Goal: Navigation & Orientation: Find specific page/section

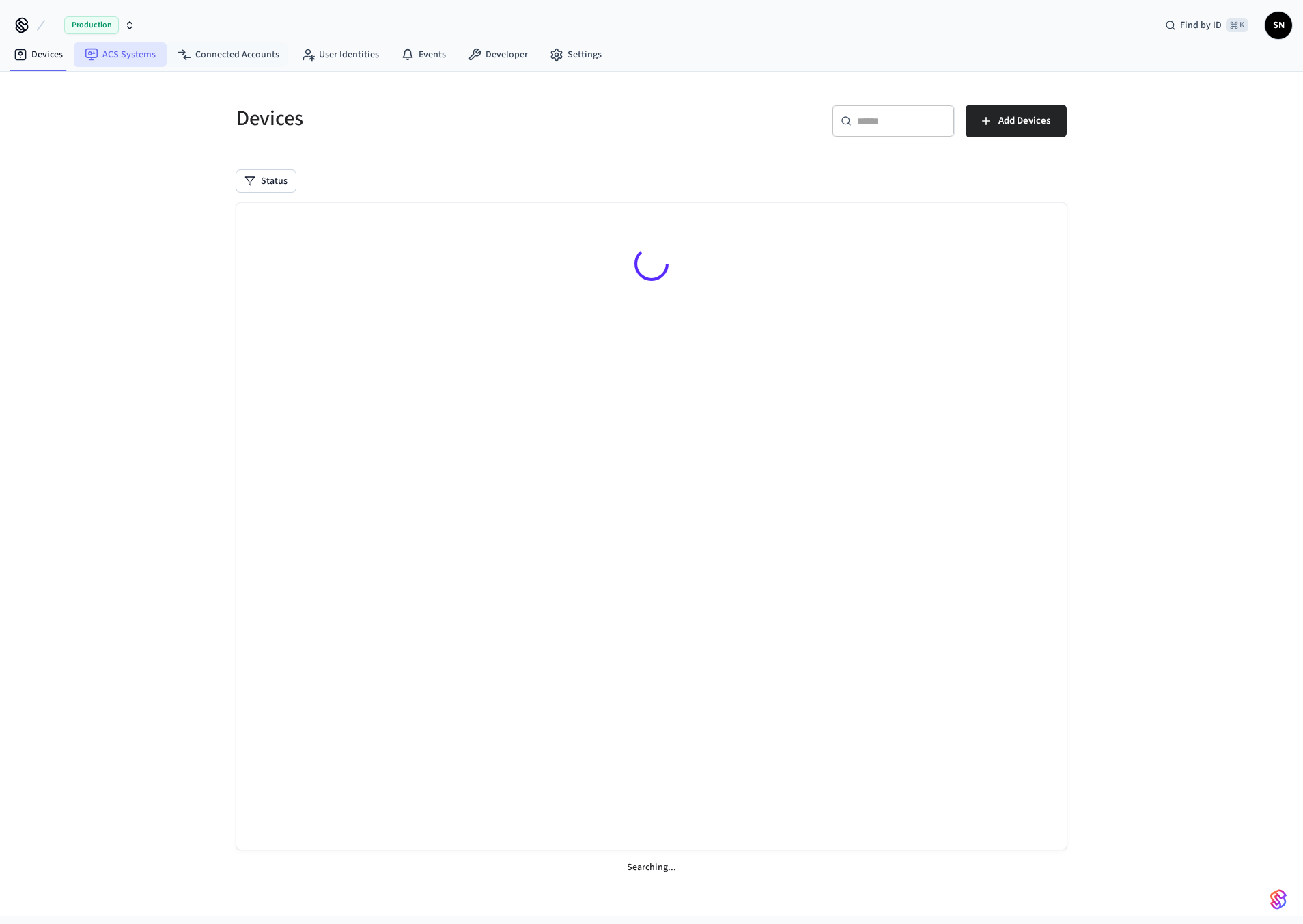
click at [119, 53] on link "ACS Systems" at bounding box center [120, 55] width 93 height 25
click at [247, 66] on link "Connected Accounts" at bounding box center [228, 55] width 123 height 25
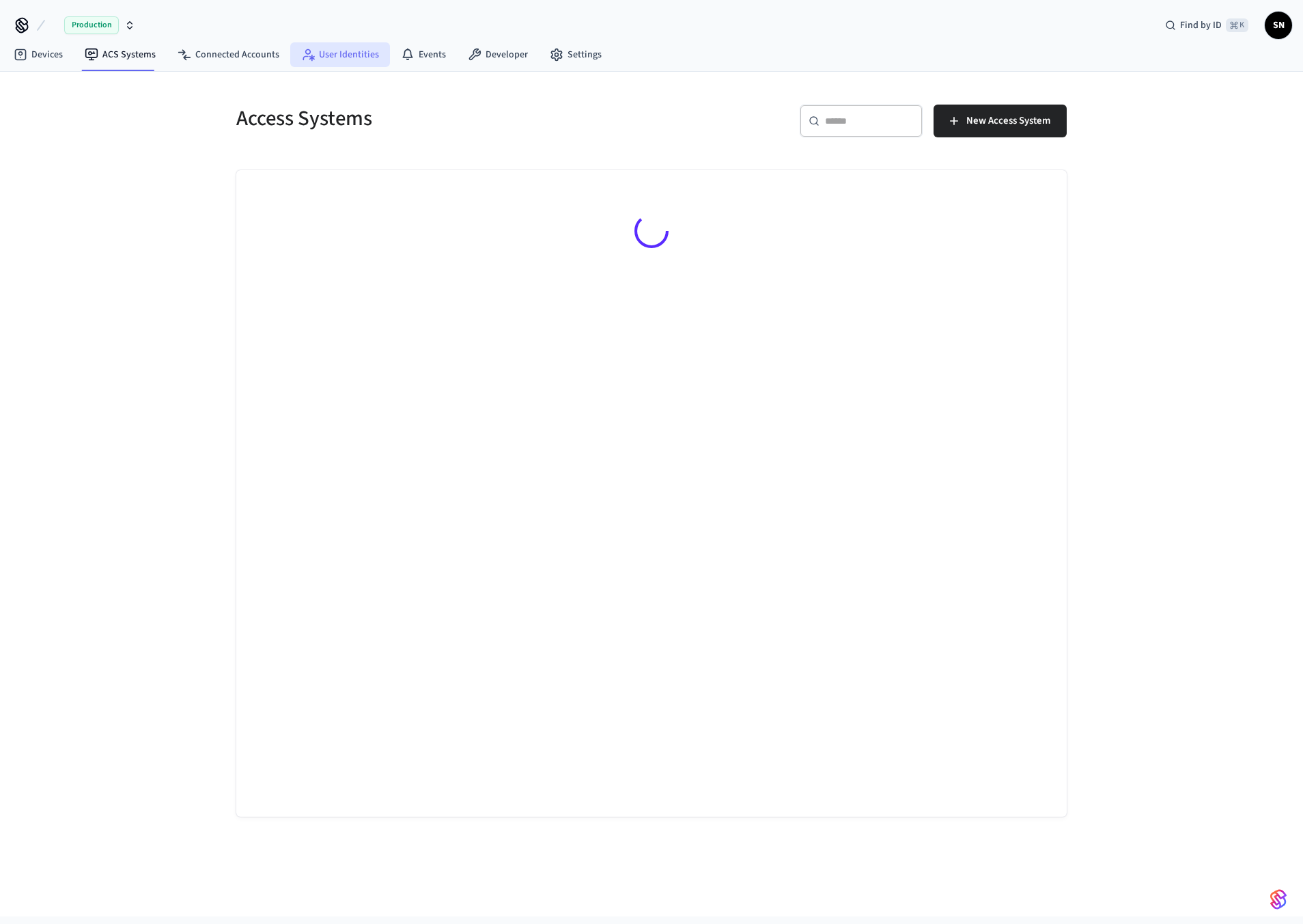
click at [322, 63] on link "User Identities" at bounding box center [340, 55] width 99 height 25
click at [402, 57] on icon at bounding box center [407, 53] width 10 height 9
click at [479, 53] on link "Developer" at bounding box center [498, 55] width 82 height 25
click at [565, 55] on link "Settings" at bounding box center [576, 55] width 74 height 25
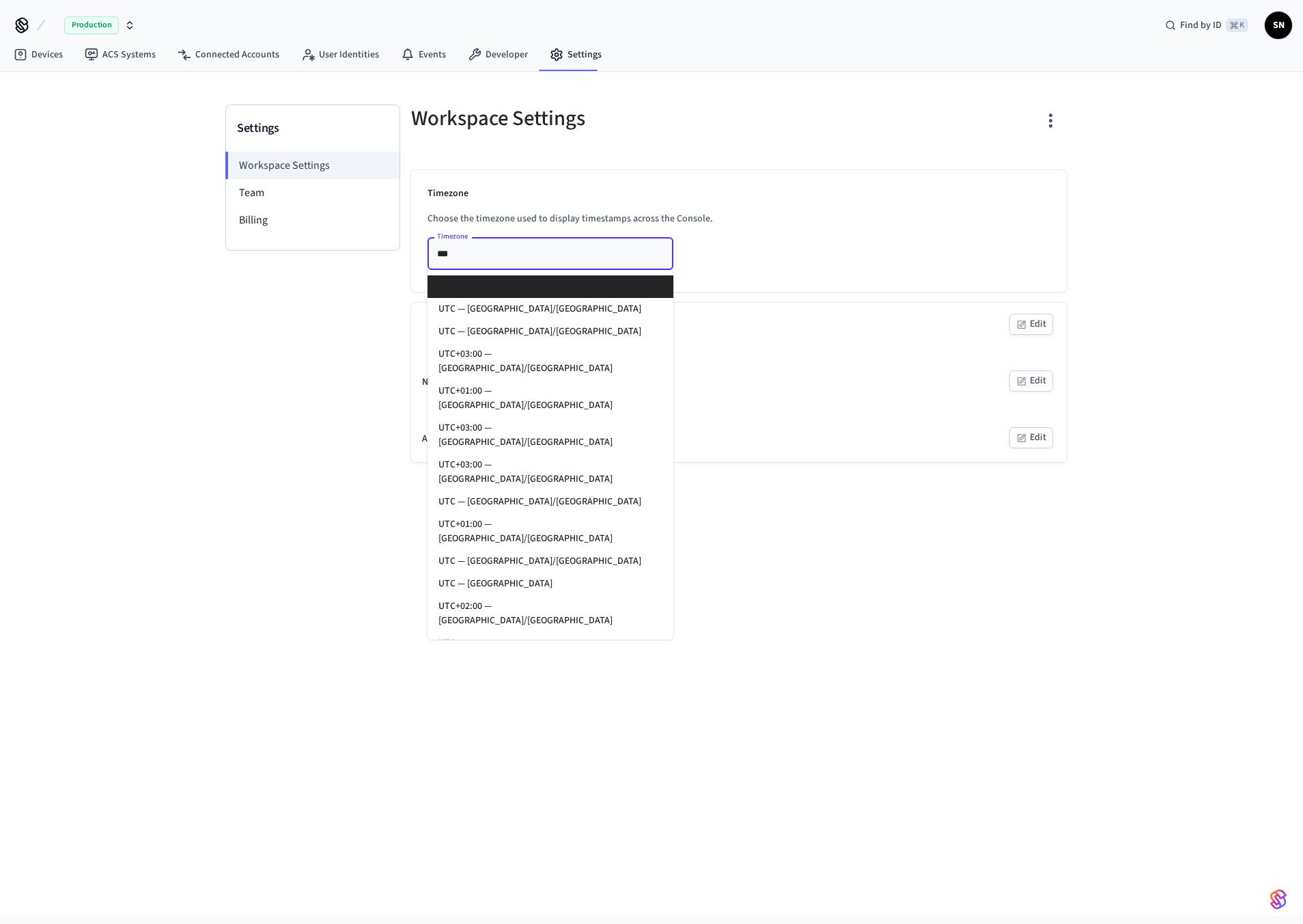
drag, startPoint x: 516, startPoint y: 251, endPoint x: 394, endPoint y: 251, distance: 122.0
click at [394, 251] on div "Settings Workspace Settings Team Billing Workspace Settings Timezone Choose the…" at bounding box center [652, 284] width 852 height 358
click at [331, 307] on div "Settings Workspace Settings Team Billing" at bounding box center [313, 284] width 175 height 358
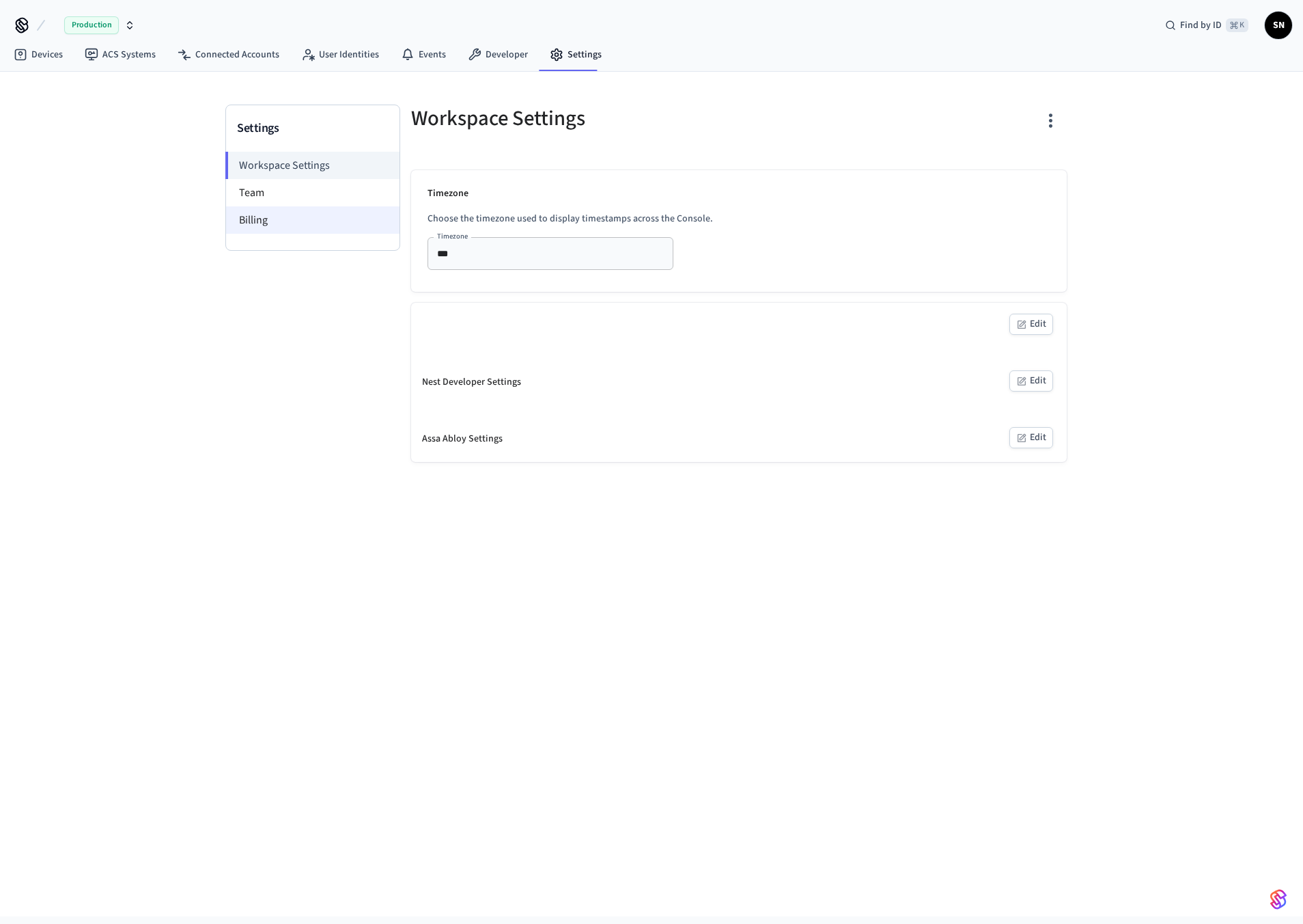
click at [284, 207] on li "Billing" at bounding box center [312, 220] width 173 height 27
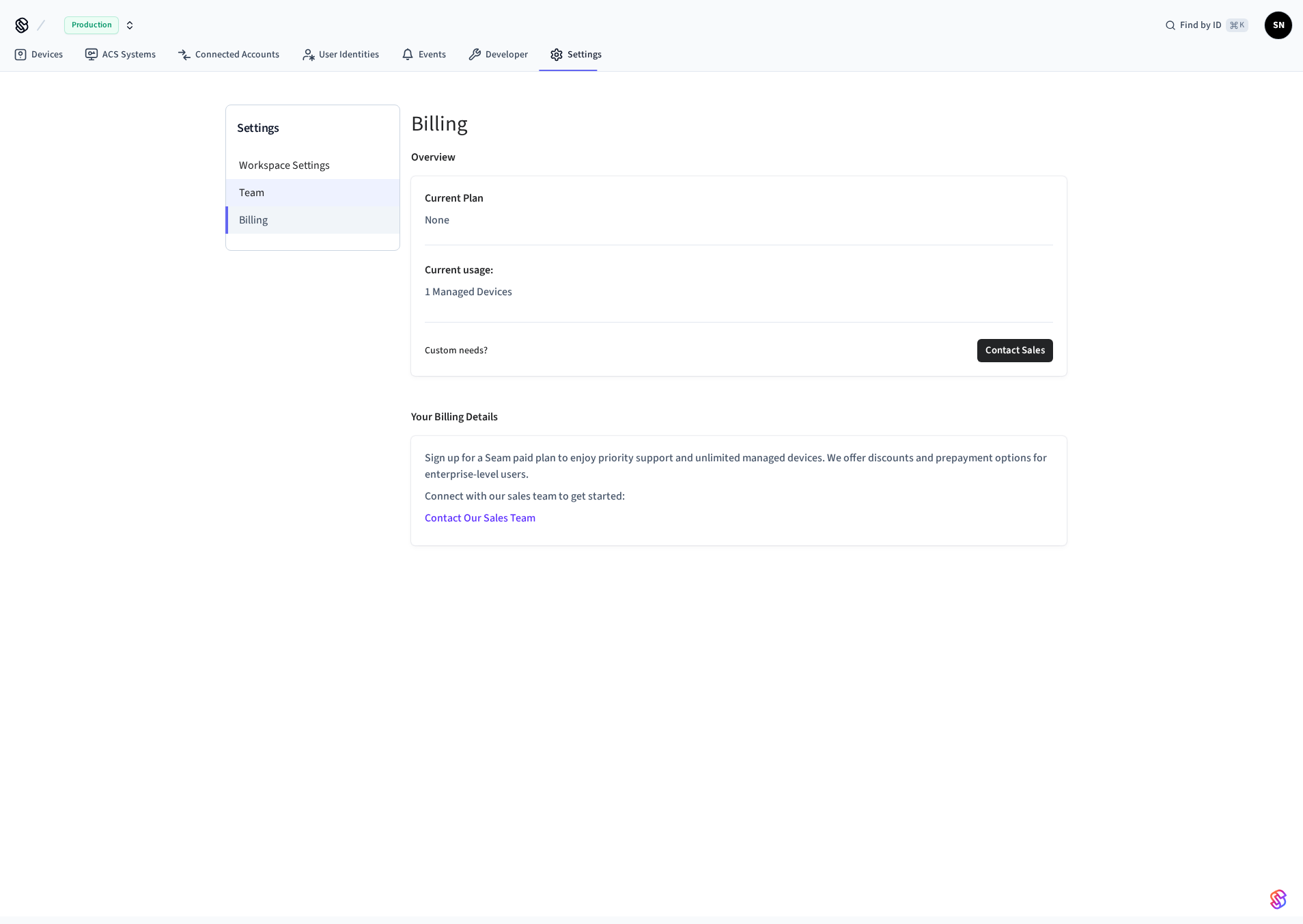
click at [280, 192] on li "Team" at bounding box center [312, 192] width 173 height 27
click at [251, 190] on li "Team" at bounding box center [312, 192] width 173 height 27
click at [510, 516] on link "Contact Our Sales Team" at bounding box center [480, 518] width 111 height 15
click at [266, 193] on li "Team" at bounding box center [312, 192] width 173 height 27
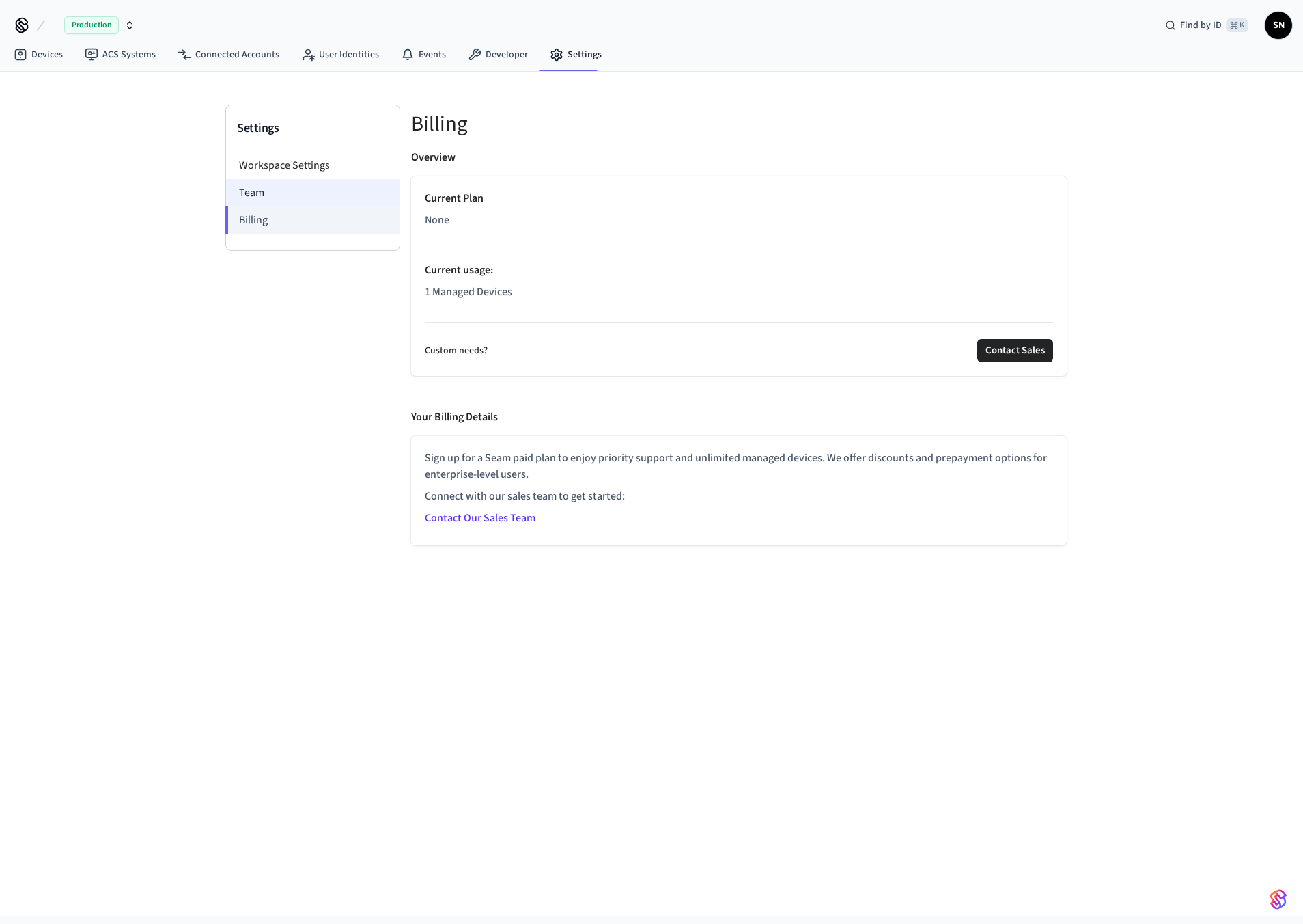
click at [290, 185] on li "Team" at bounding box center [312, 192] width 173 height 27
click at [290, 156] on li "Workspace Settings" at bounding box center [312, 165] width 173 height 27
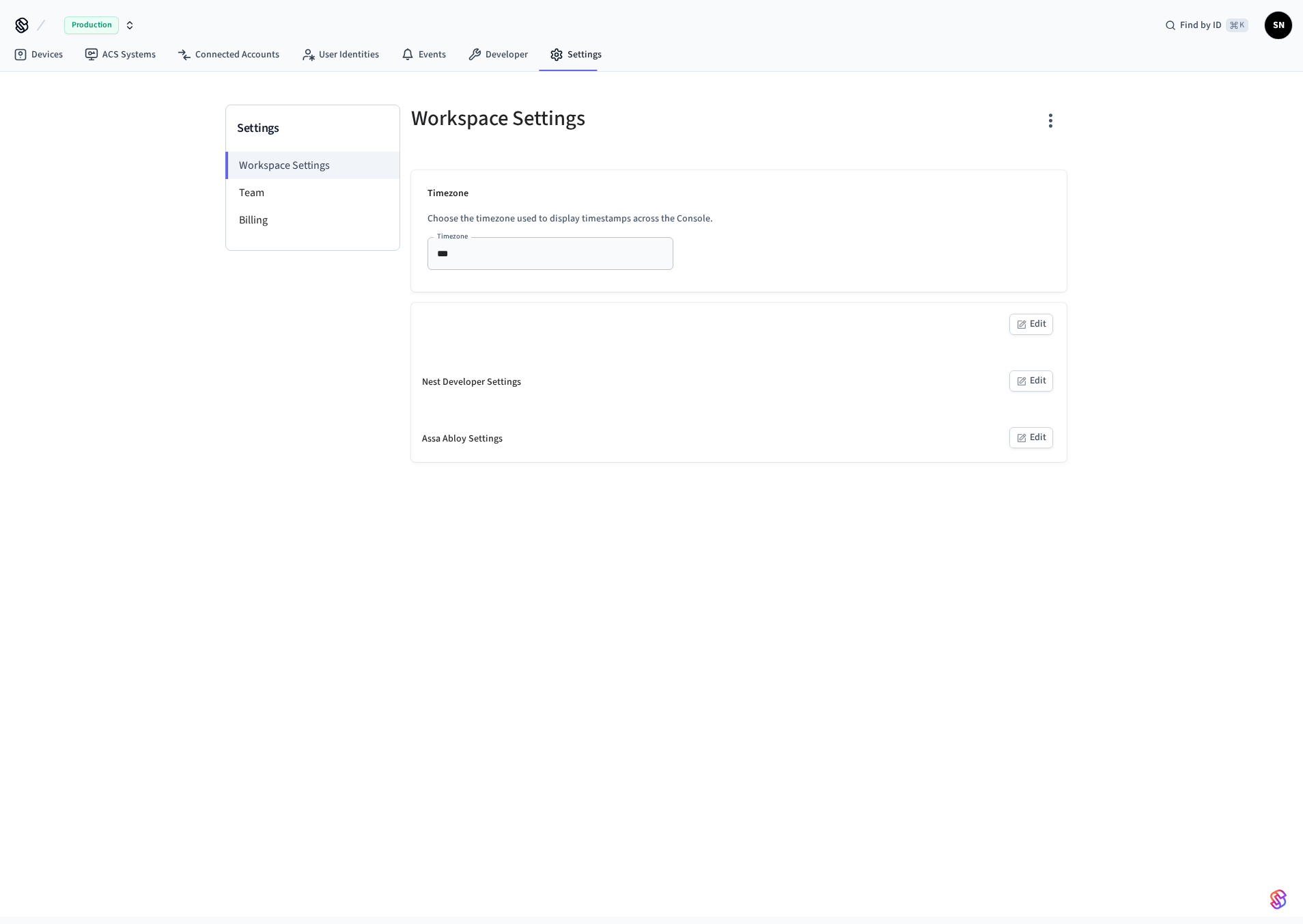
click at [456, 77] on div "Settings Workspace Settings Team Billing Workspace Settings Timezone Choose the…" at bounding box center [651, 267] width 875 height 390
click at [479, 66] on link "Developer" at bounding box center [498, 55] width 82 height 25
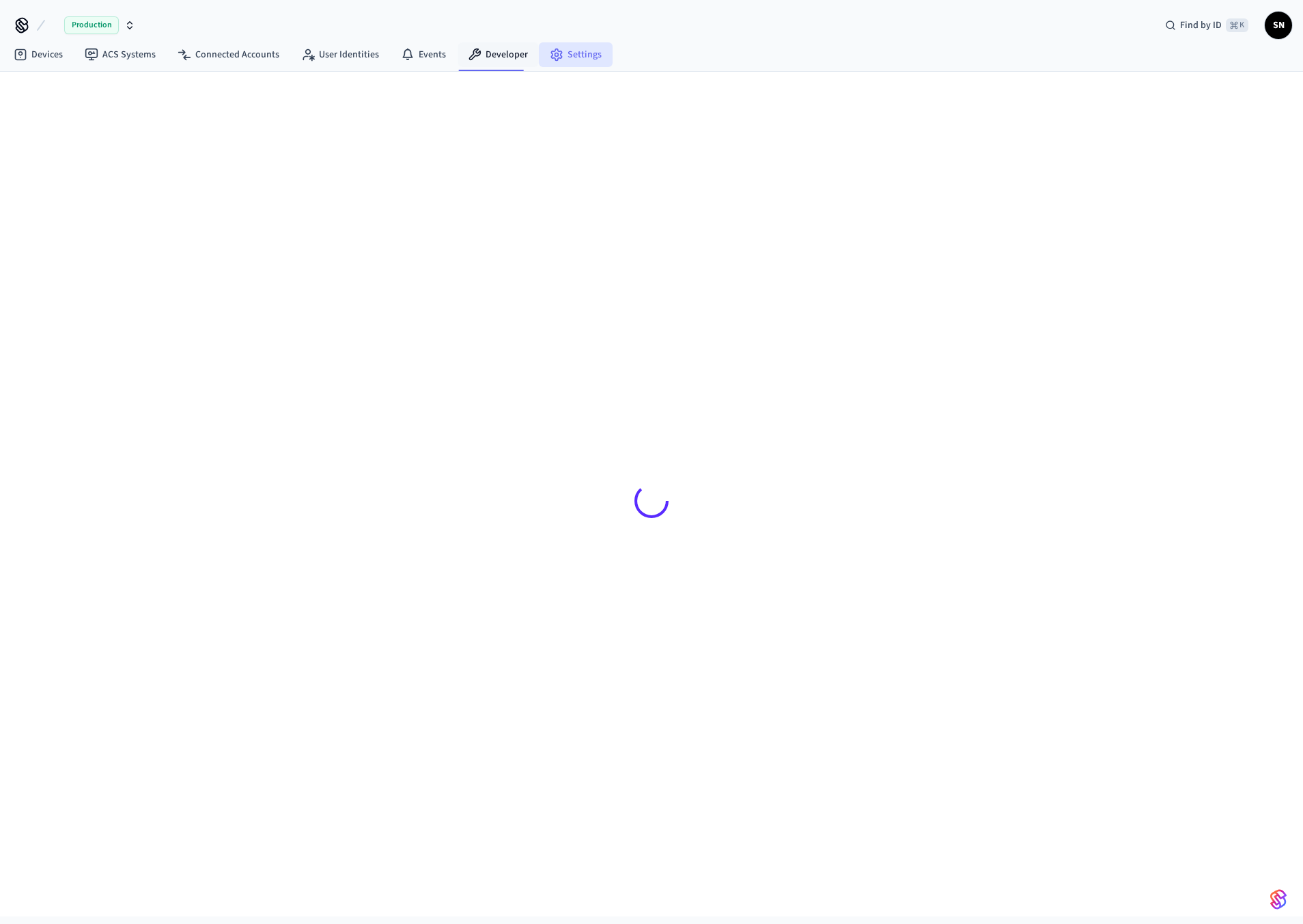
click at [567, 61] on link "Settings" at bounding box center [576, 55] width 74 height 25
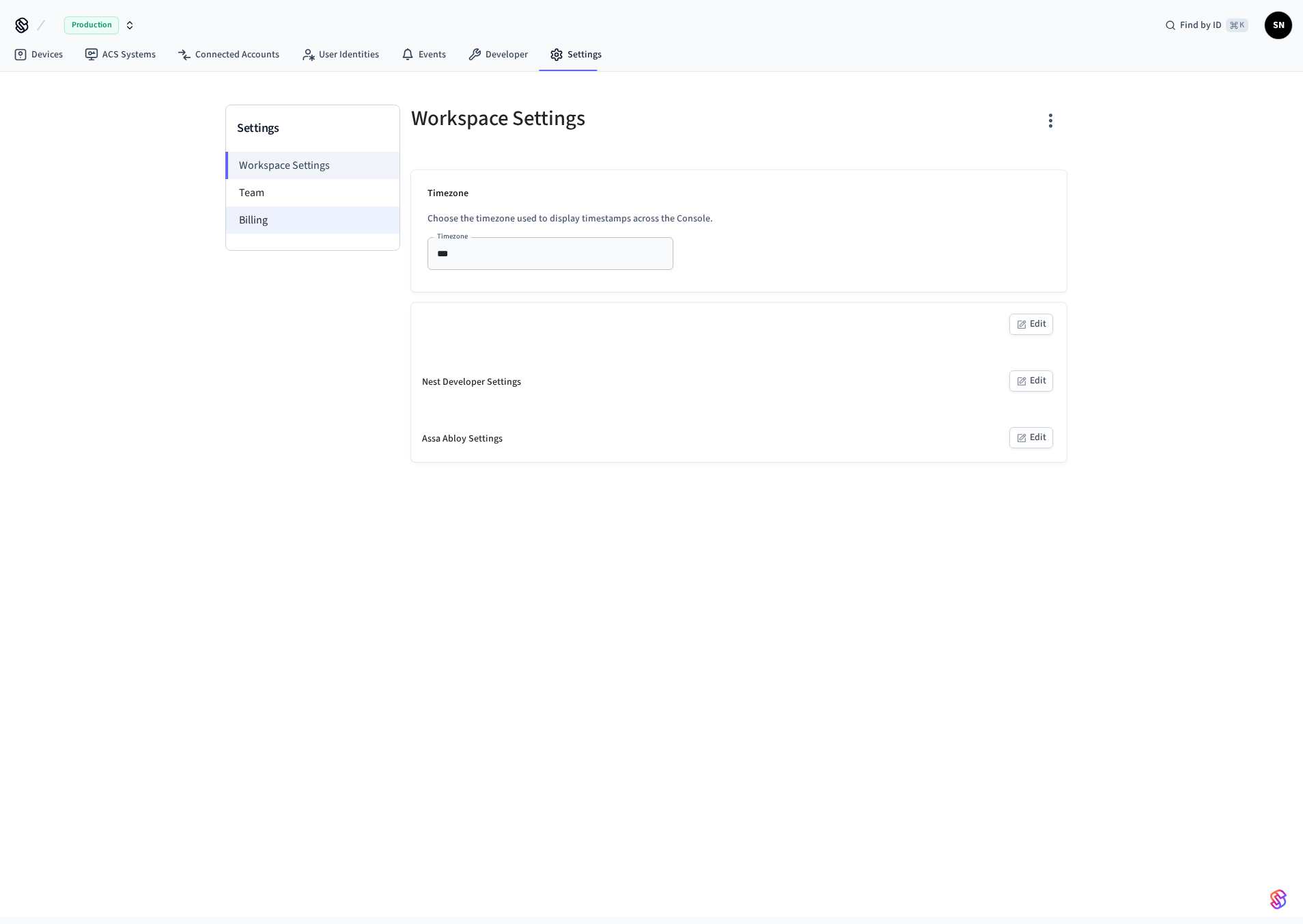
click at [306, 210] on li "Billing" at bounding box center [312, 220] width 173 height 27
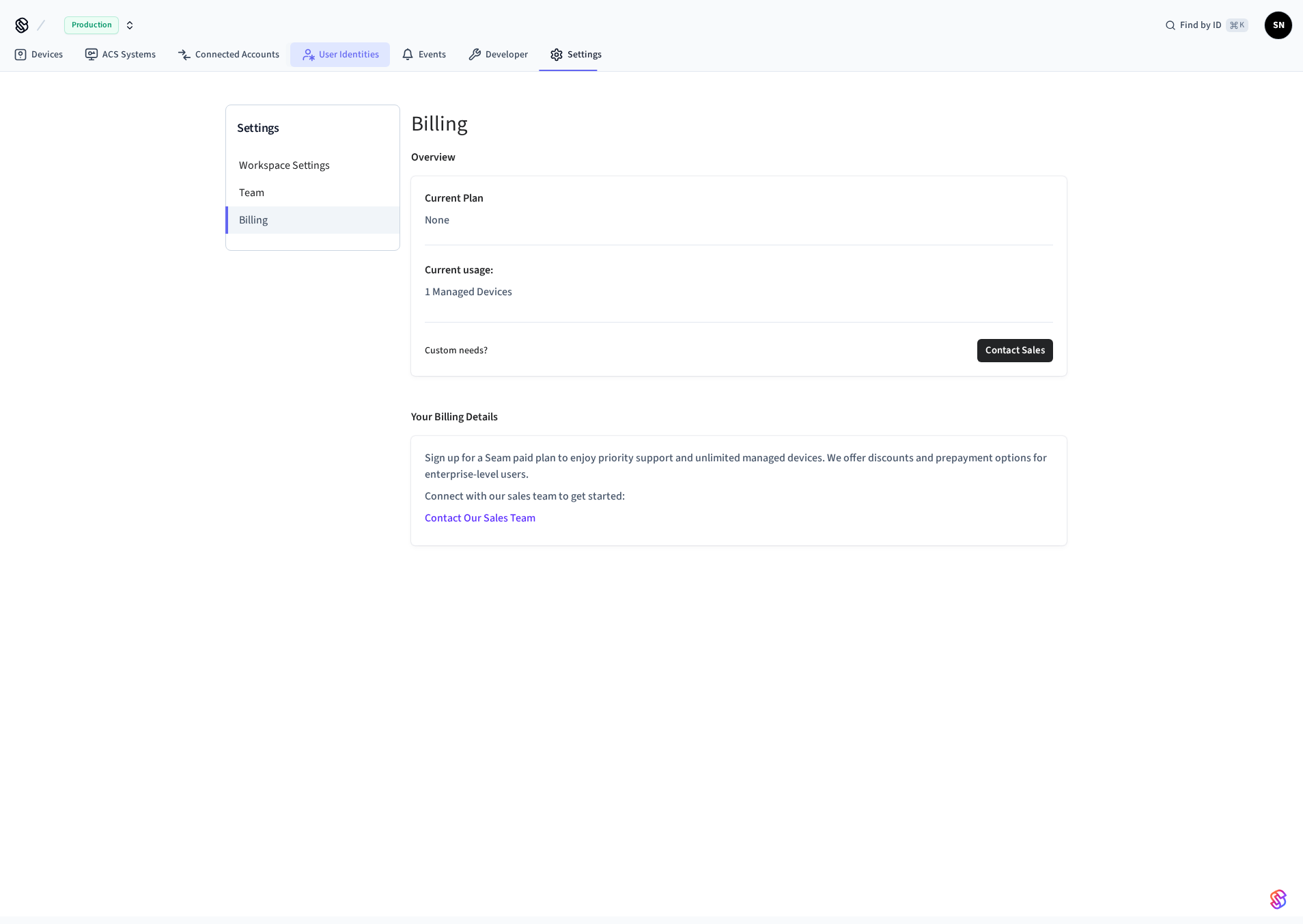
click at [310, 62] on link "User Identities" at bounding box center [340, 55] width 99 height 25
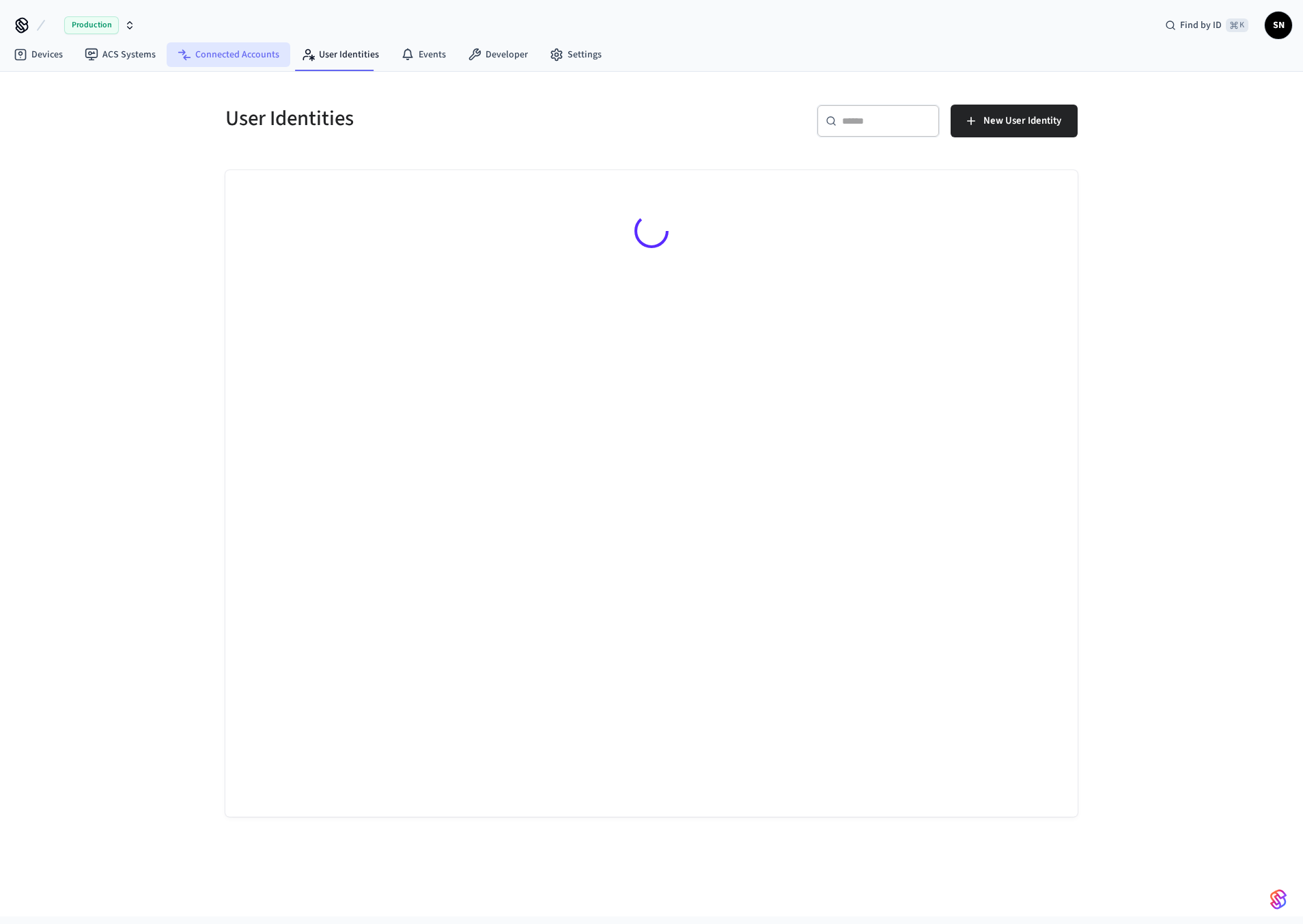
click at [244, 57] on link "Connected Accounts" at bounding box center [228, 55] width 123 height 25
click at [112, 53] on link "ACS Systems" at bounding box center [120, 55] width 93 height 25
click at [27, 57] on link "Devices" at bounding box center [39, 55] width 71 height 25
click at [114, 33] on button "Production" at bounding box center [94, 25] width 90 height 29
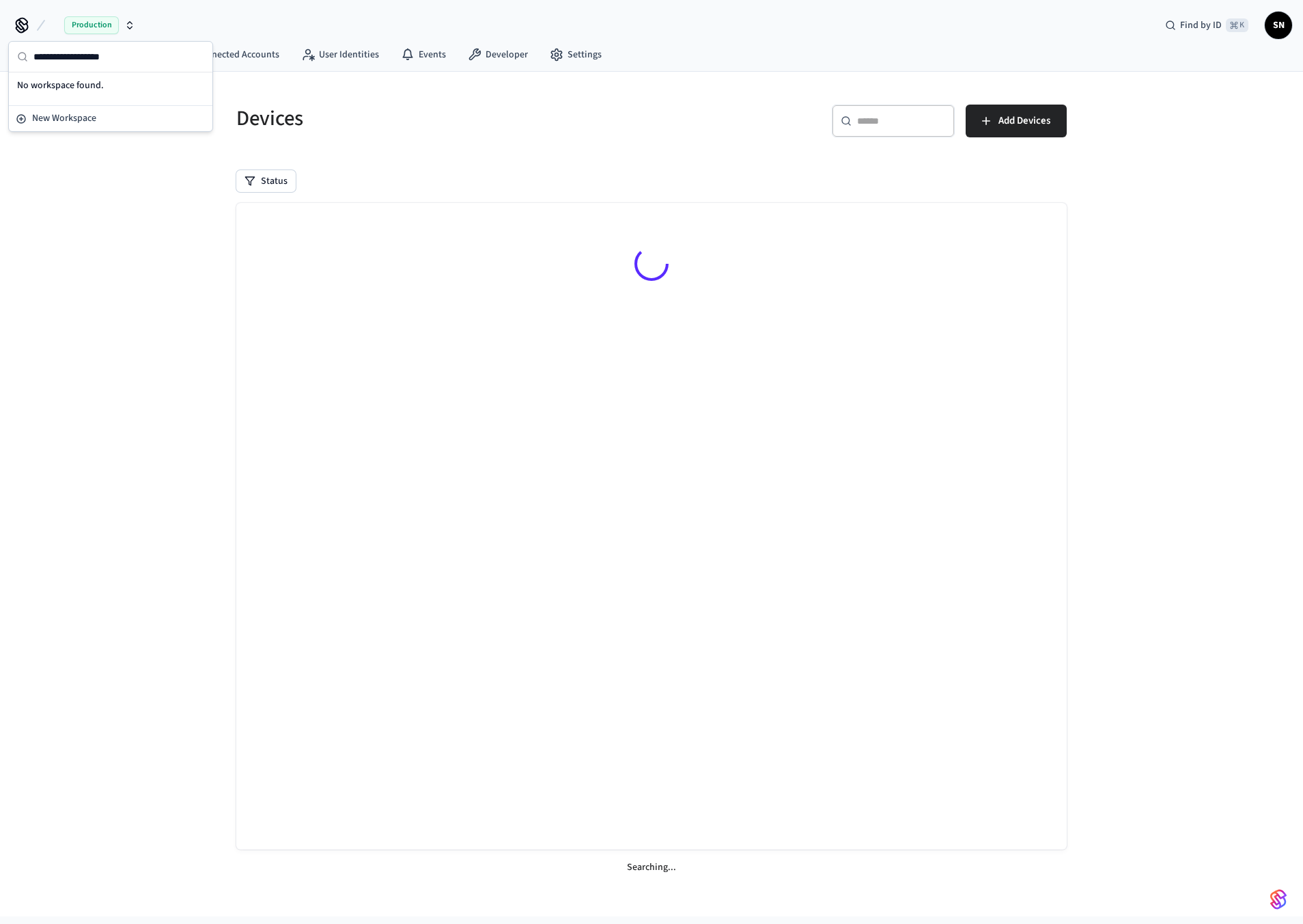
click at [116, 191] on div "Devices ​ ​ Add Devices Status Searching..." at bounding box center [651, 494] width 1303 height 845
